Goal: Task Accomplishment & Management: Manage account settings

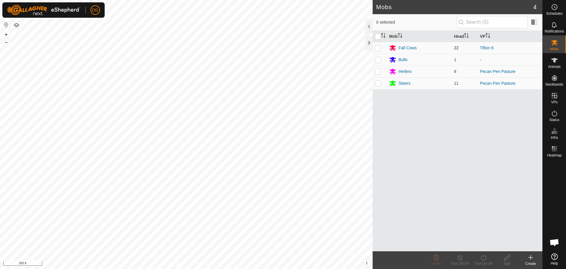
click at [379, 48] on p-checkbox at bounding box center [378, 47] width 6 height 5
checkbox input "true"
click at [462, 261] on icon at bounding box center [460, 257] width 7 height 7
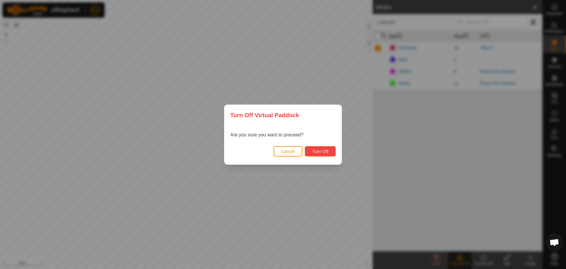
click at [324, 153] on span "Turn Off" at bounding box center [320, 151] width 16 height 5
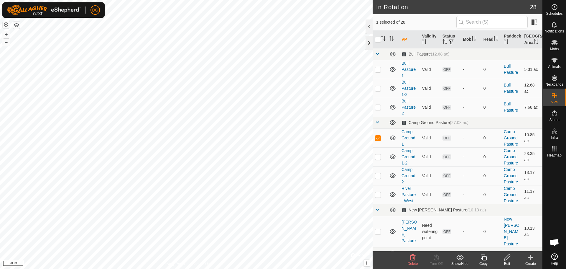
click at [371, 42] on div at bounding box center [369, 43] width 7 height 14
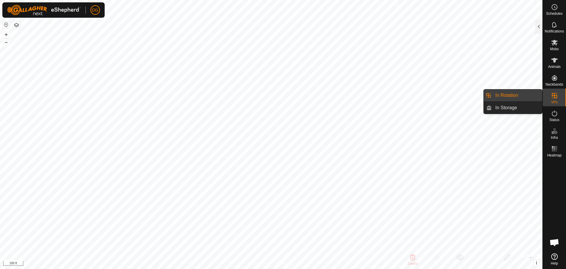
click at [558, 96] on icon at bounding box center [554, 95] width 7 height 7
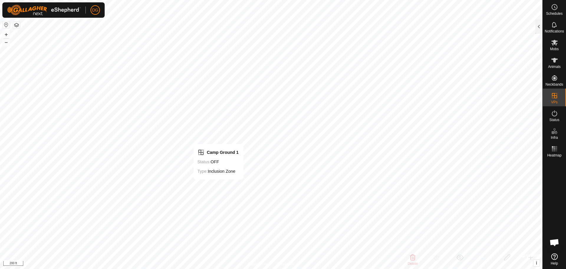
checkbox input "false"
checkbox input "true"
click at [540, 26] on div at bounding box center [539, 26] width 7 height 14
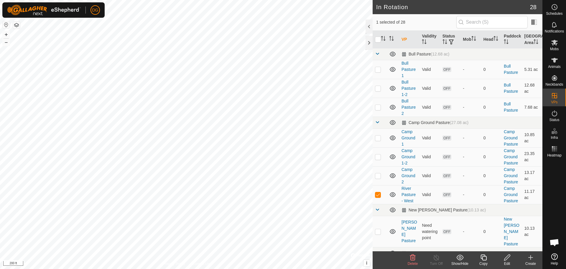
click at [507, 261] on div "Edit" at bounding box center [508, 263] width 24 height 5
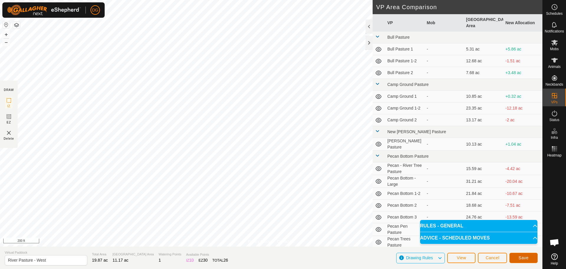
click at [527, 258] on span "Save" at bounding box center [524, 257] width 10 height 5
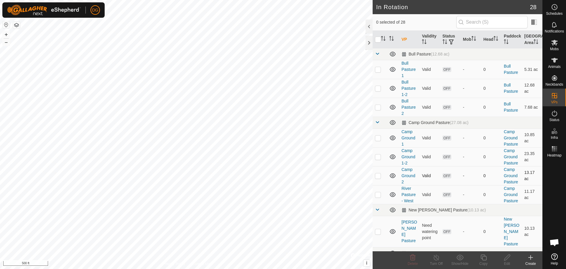
checkbox input "true"
click at [505, 260] on icon at bounding box center [508, 257] width 6 height 6
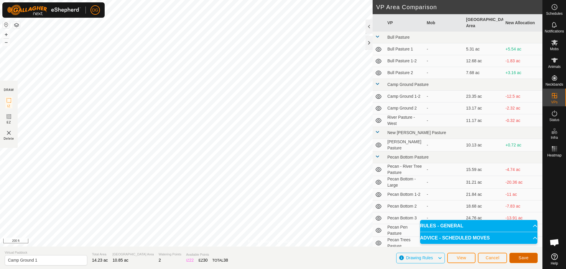
click at [521, 257] on span "Save" at bounding box center [524, 257] width 10 height 5
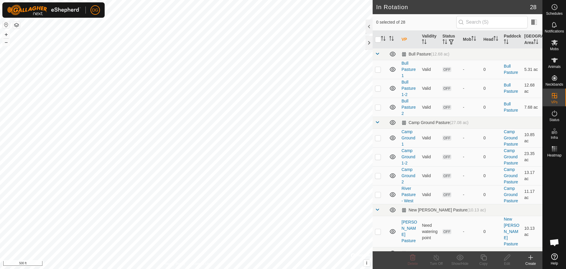
checkbox input "true"
checkbox input "false"
checkbox input "true"
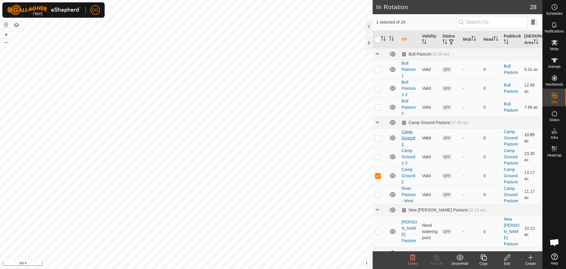
click at [410, 137] on link "Camp Ground 1" at bounding box center [409, 137] width 14 height 17
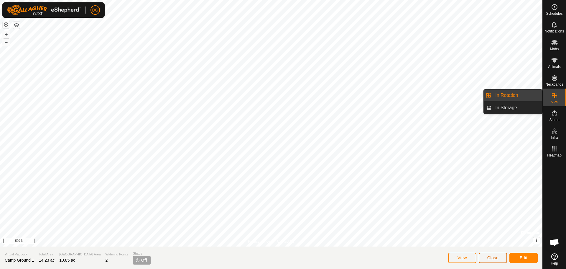
click at [491, 259] on span "Close" at bounding box center [493, 257] width 11 height 5
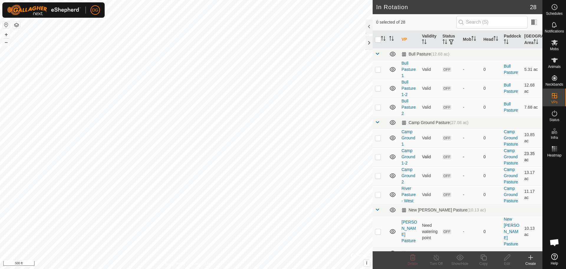
click at [379, 158] on p-checkbox at bounding box center [378, 156] width 6 height 5
checkbox input "true"
click at [508, 260] on icon at bounding box center [507, 257] width 7 height 7
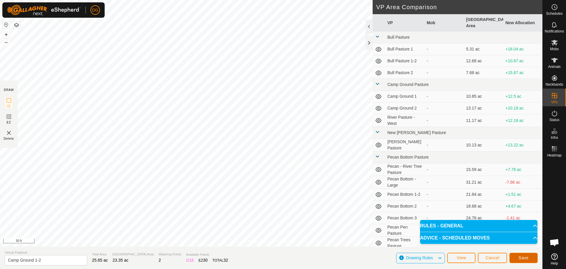
click at [528, 257] on span "Save" at bounding box center [524, 257] width 10 height 5
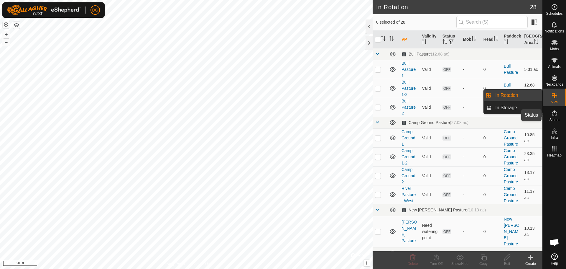
click at [556, 110] on icon at bounding box center [554, 113] width 7 height 7
